Goal: Ask a question

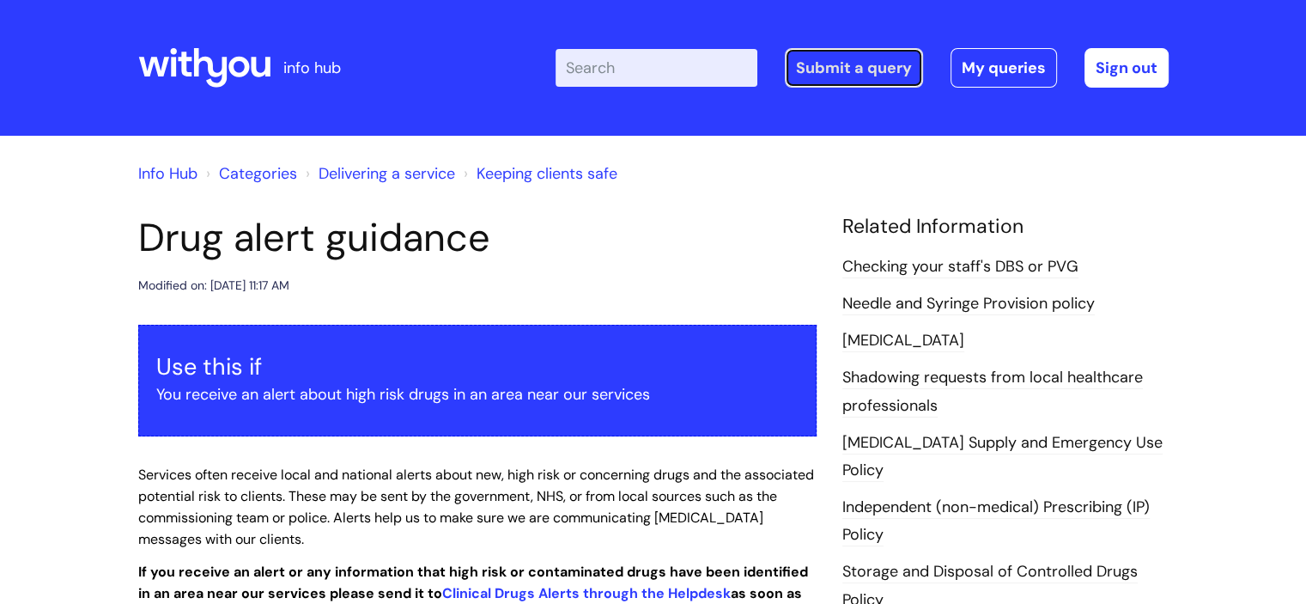
click at [871, 64] on link "Submit a query" at bounding box center [854, 68] width 138 height 40
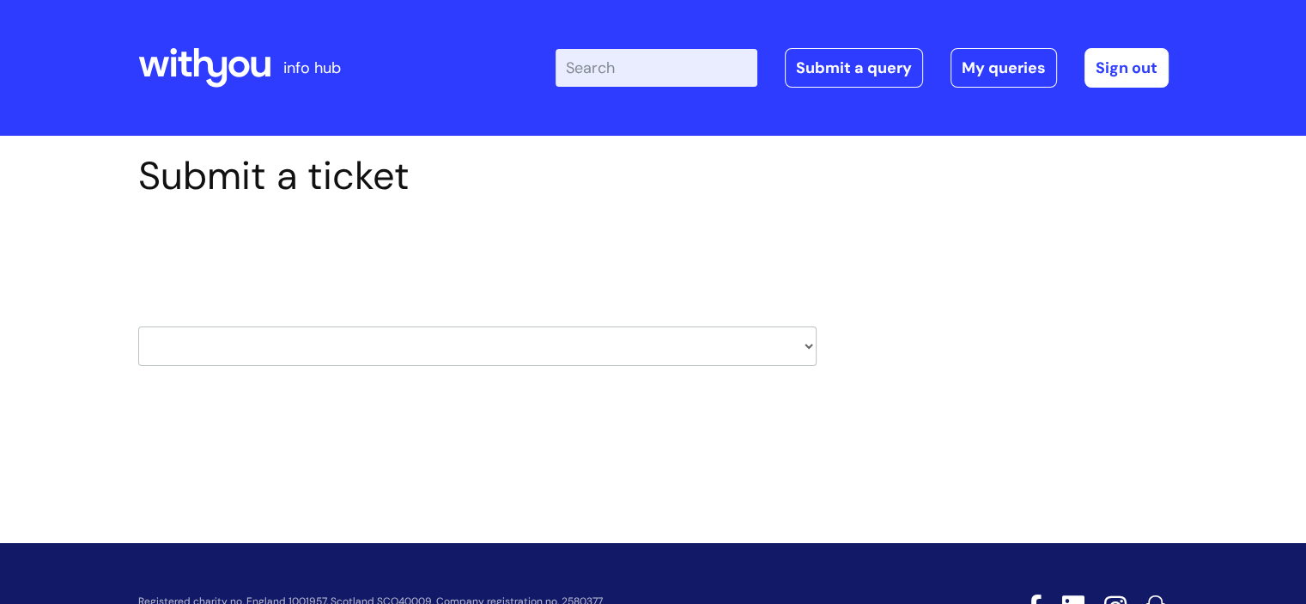
click at [811, 343] on select "HR / People IT and Support Clinical Drug Alerts Finance Accounts Data Support T…" at bounding box center [477, 346] width 678 height 40
click at [995, 313] on div "Submit a ticket Select issue type HR / People IT and Support Clinical Drug Aler…" at bounding box center [653, 286] width 1056 height 266
